Goal: Use online tool/utility: Utilize a website feature to perform a specific function

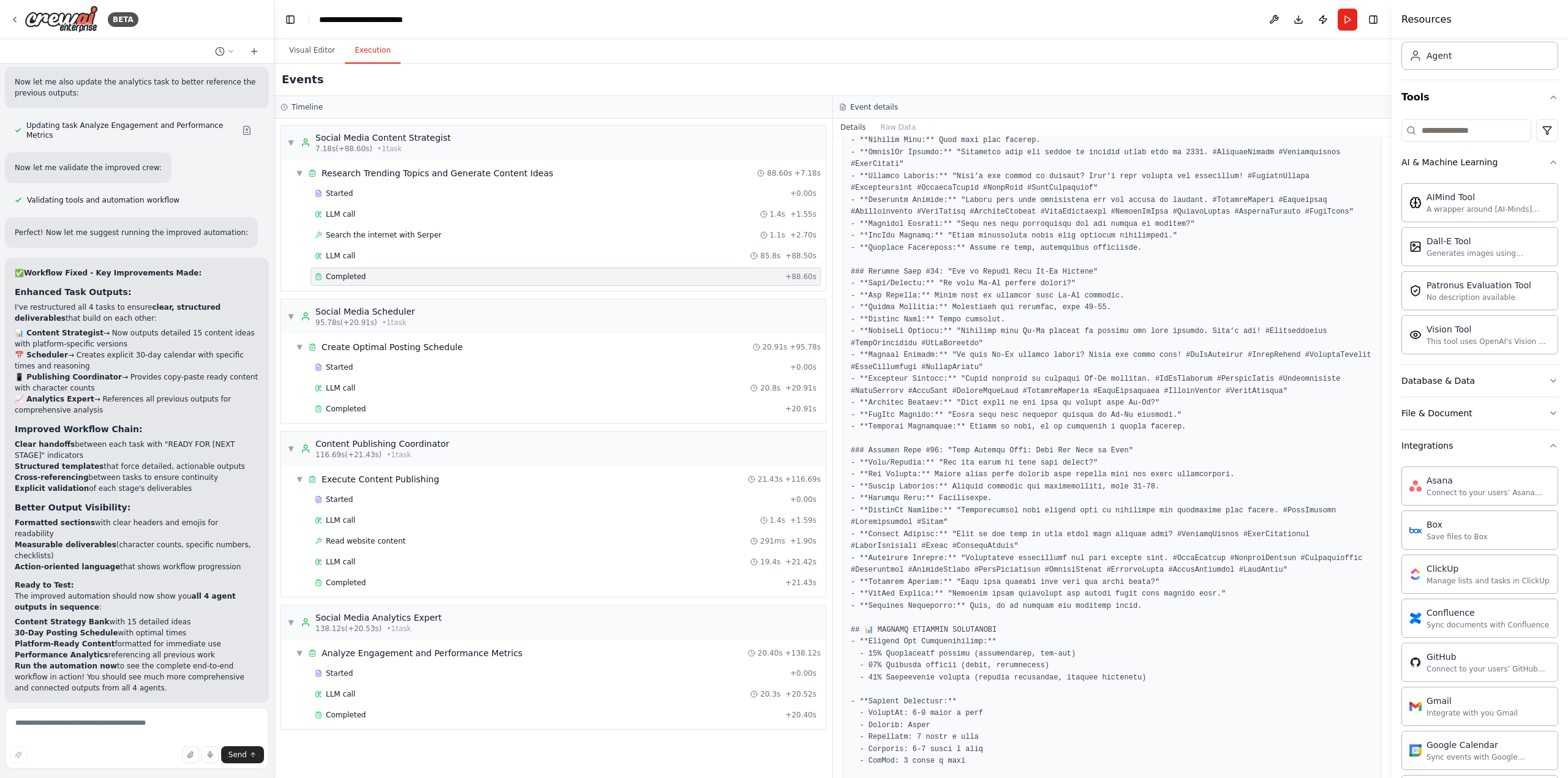
scroll to position [2741, 0]
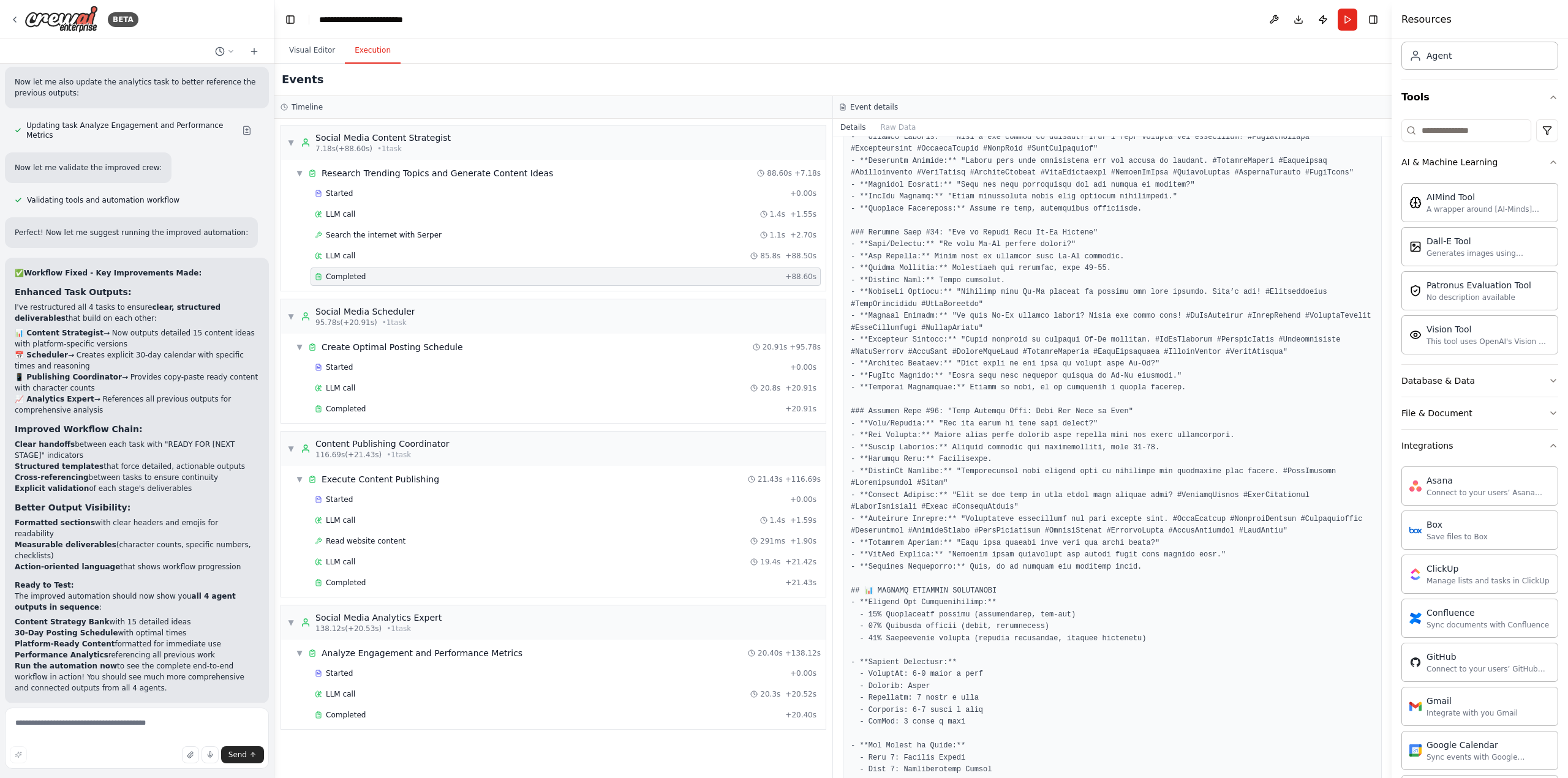
drag, startPoint x: 982, startPoint y: 314, endPoint x: 927, endPoint y: 318, distance: 55.1
drag, startPoint x: 927, startPoint y: 317, endPoint x: 906, endPoint y: 353, distance: 41.7
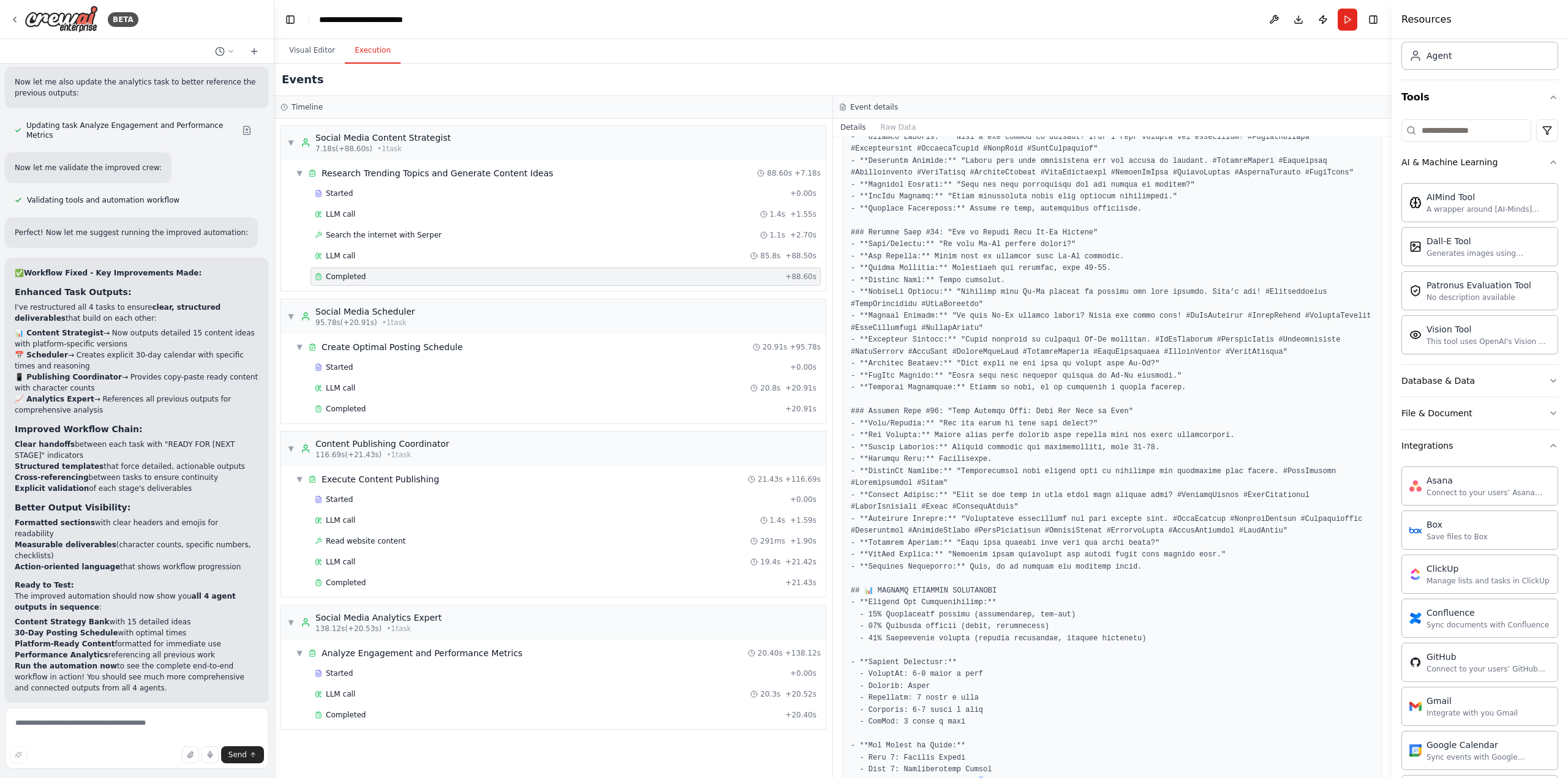
drag, startPoint x: 1339, startPoint y: 742, endPoint x: 1239, endPoint y: 715, distance: 103.6
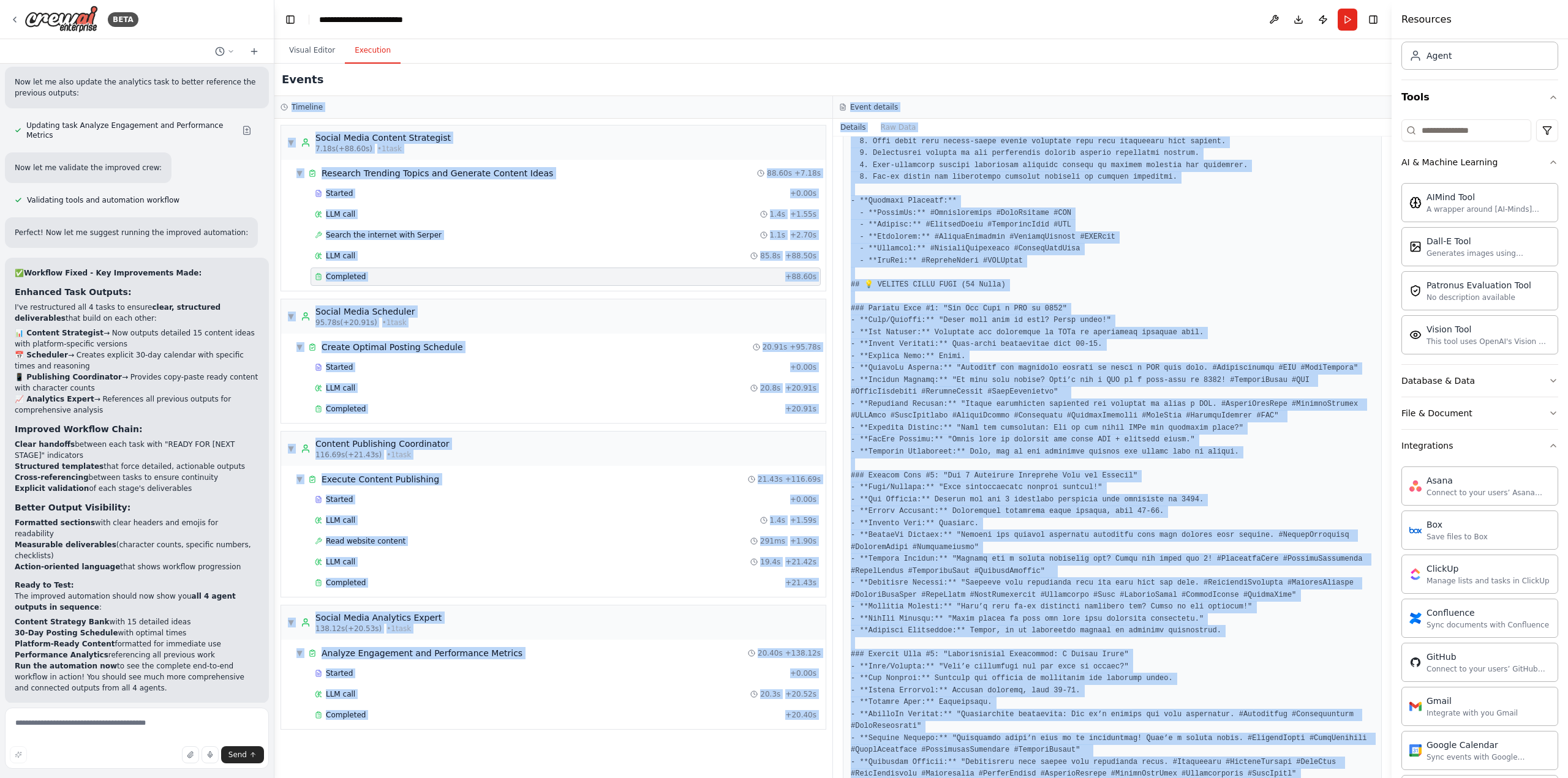
scroll to position [0, 0]
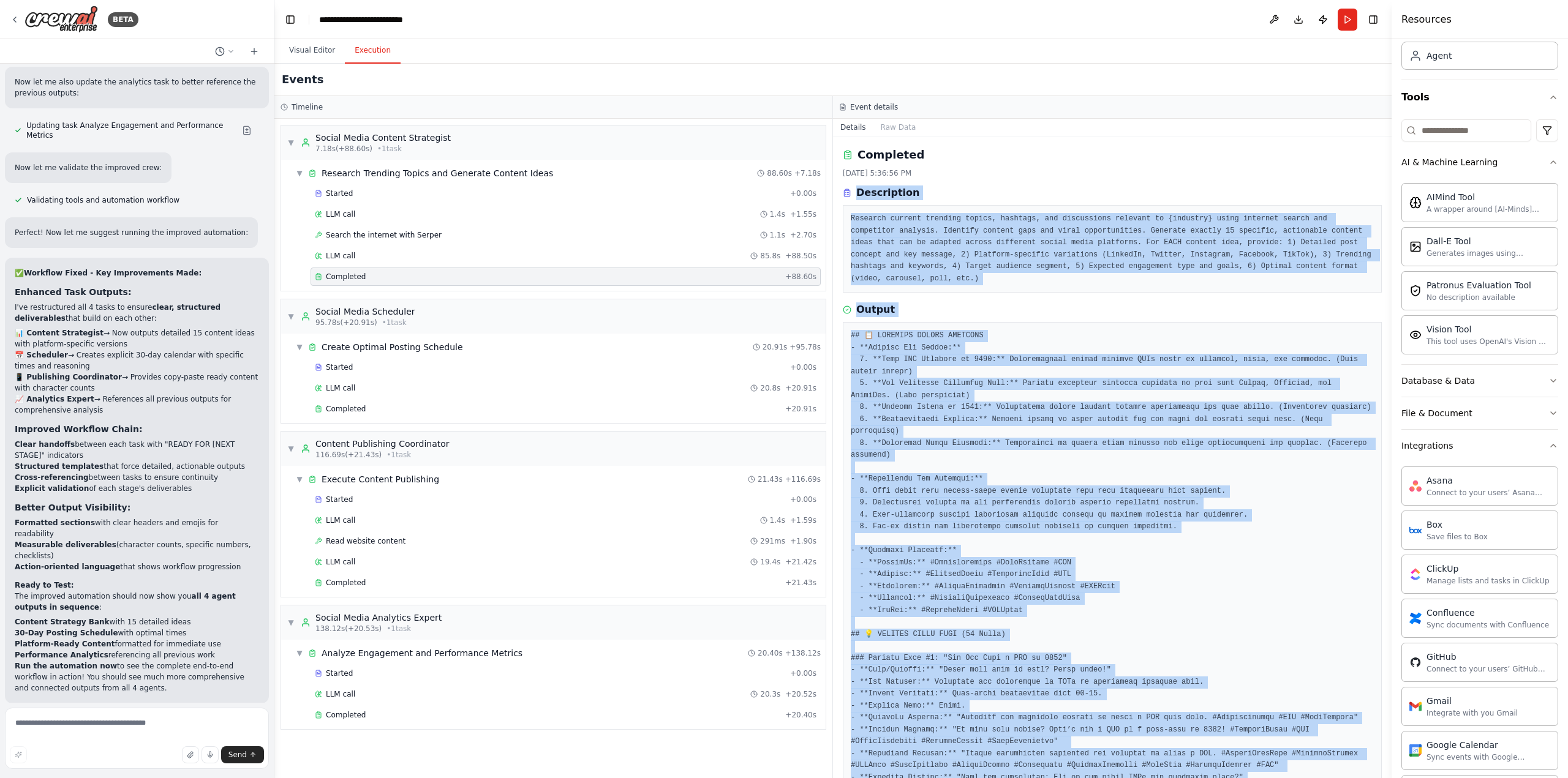
drag, startPoint x: 1342, startPoint y: 742, endPoint x: 858, endPoint y: 192, distance: 732.6
click at [858, 192] on div "Completed [DATE] 5:36:56 PM Description Research current trending topics, hasht…" at bounding box center [1112, 457] width 559 height 642
copy div "Loremipsumd Sitametc adipisc elitsedd eiusmo, temporin, utl etdoloremag aliquae…"
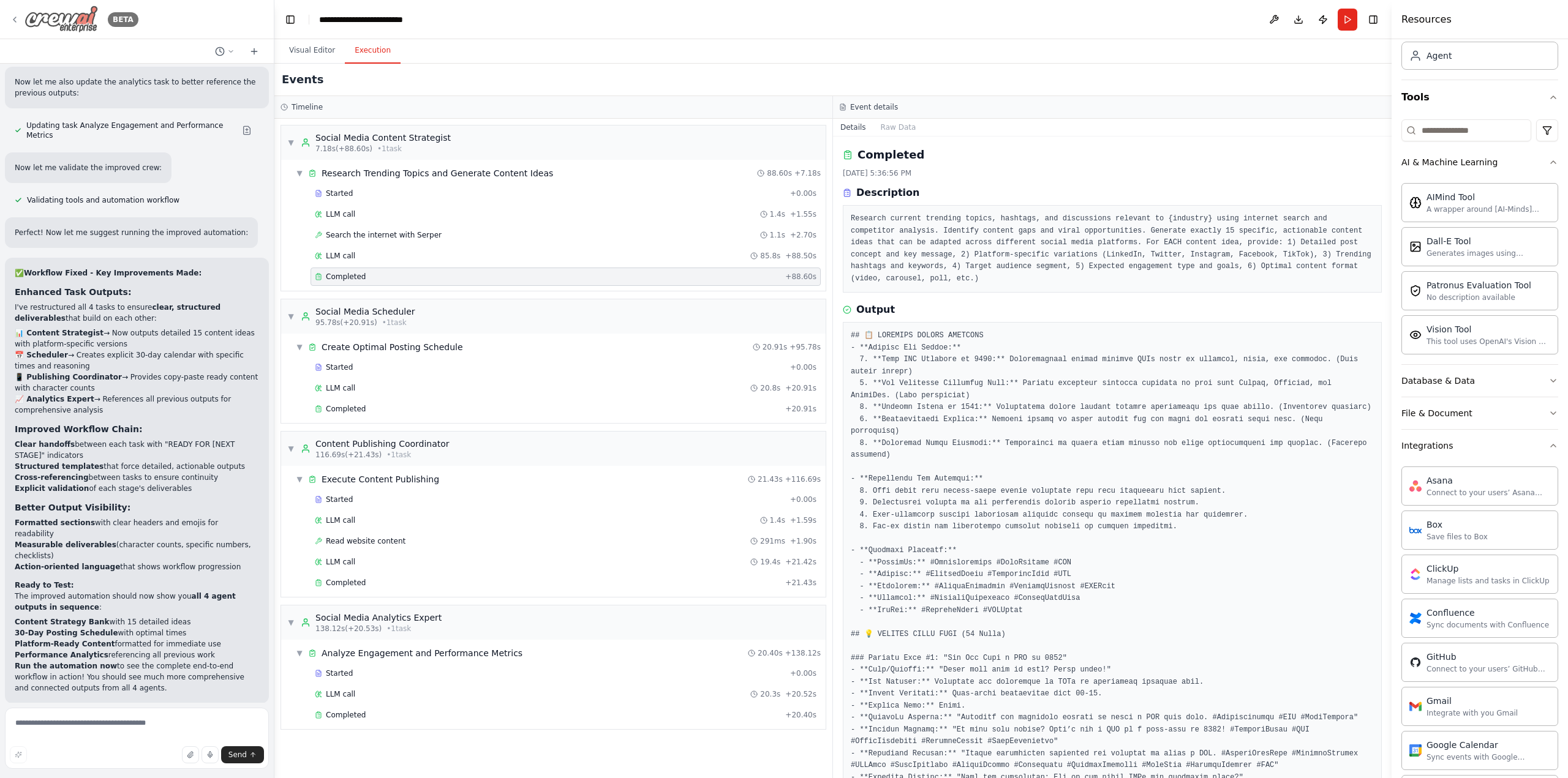
click at [18, 19] on icon at bounding box center [15, 19] width 10 height 10
click at [18, 18] on icon at bounding box center [15, 19] width 10 height 10
